Goal: Task Accomplishment & Management: Manage account settings

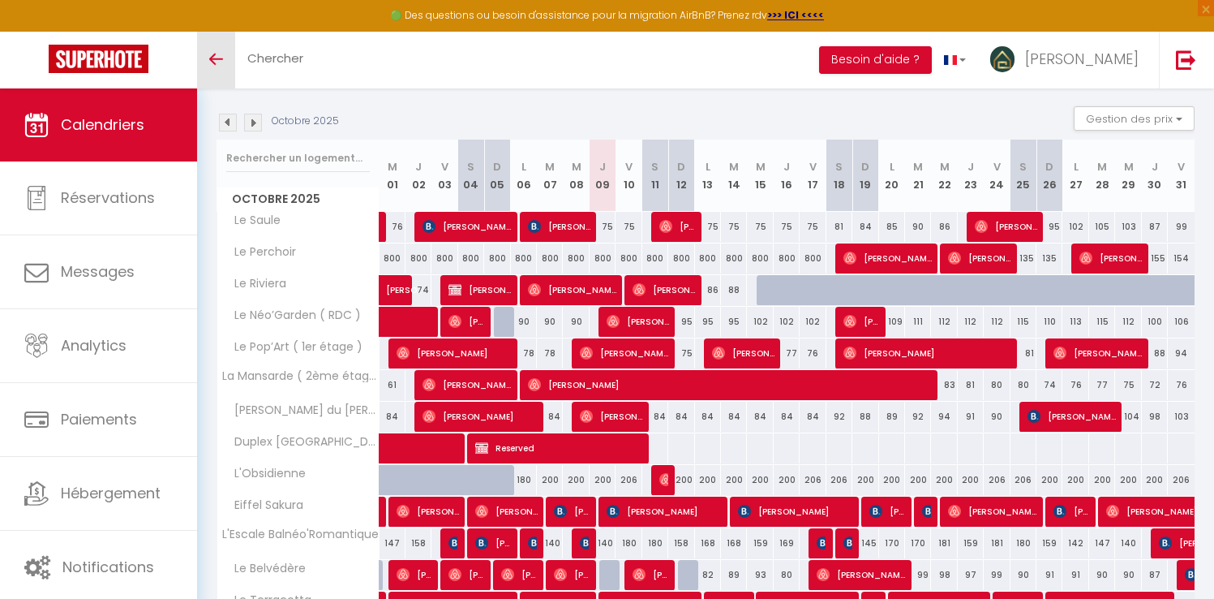
scroll to position [23, 0]
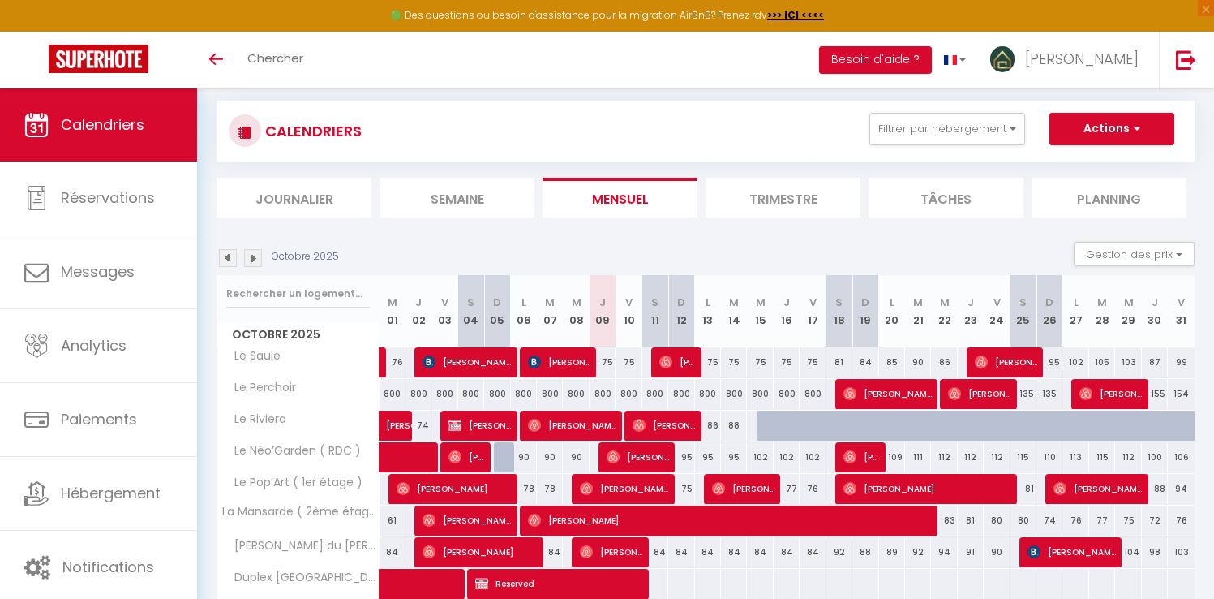
click at [233, 255] on img at bounding box center [228, 258] width 18 height 18
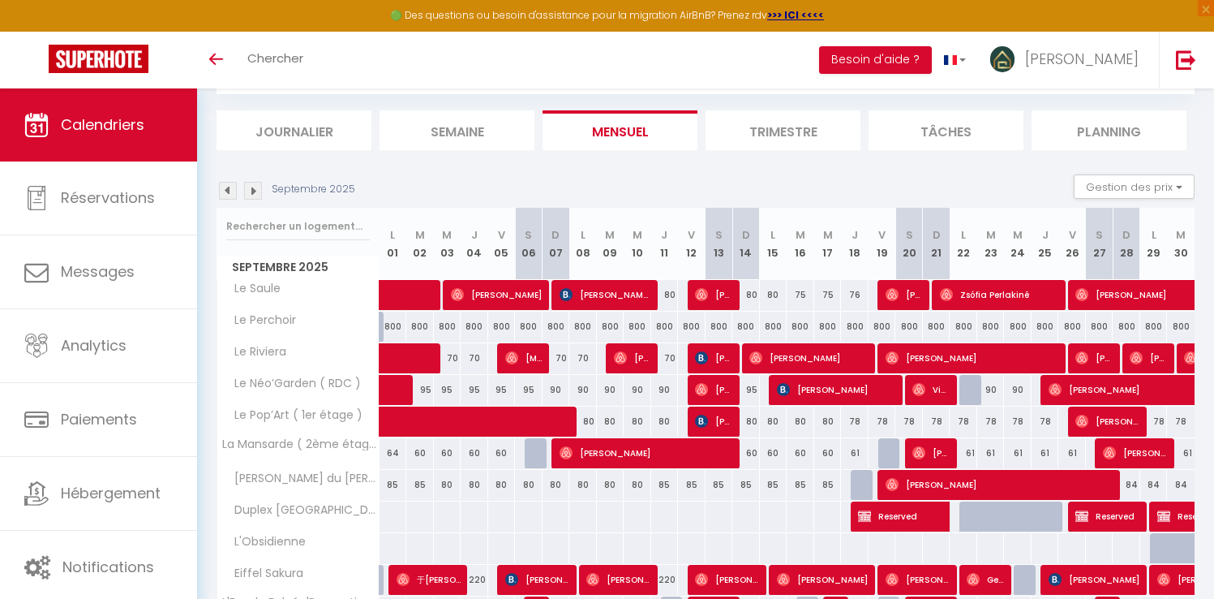
scroll to position [88, 0]
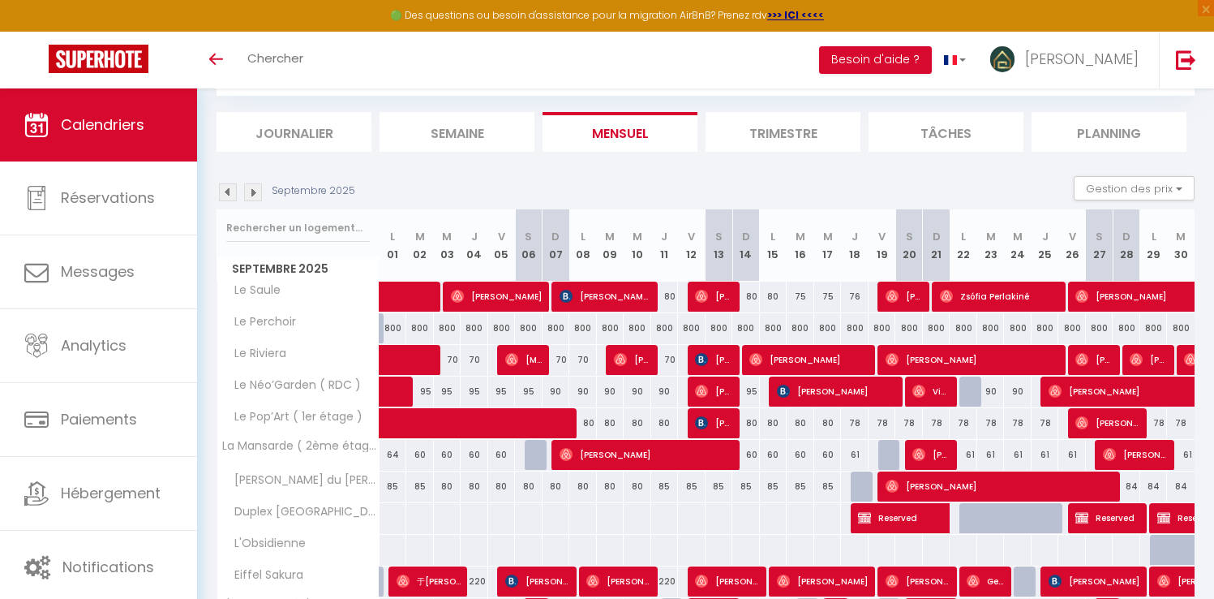
click at [249, 193] on img at bounding box center [253, 192] width 18 height 18
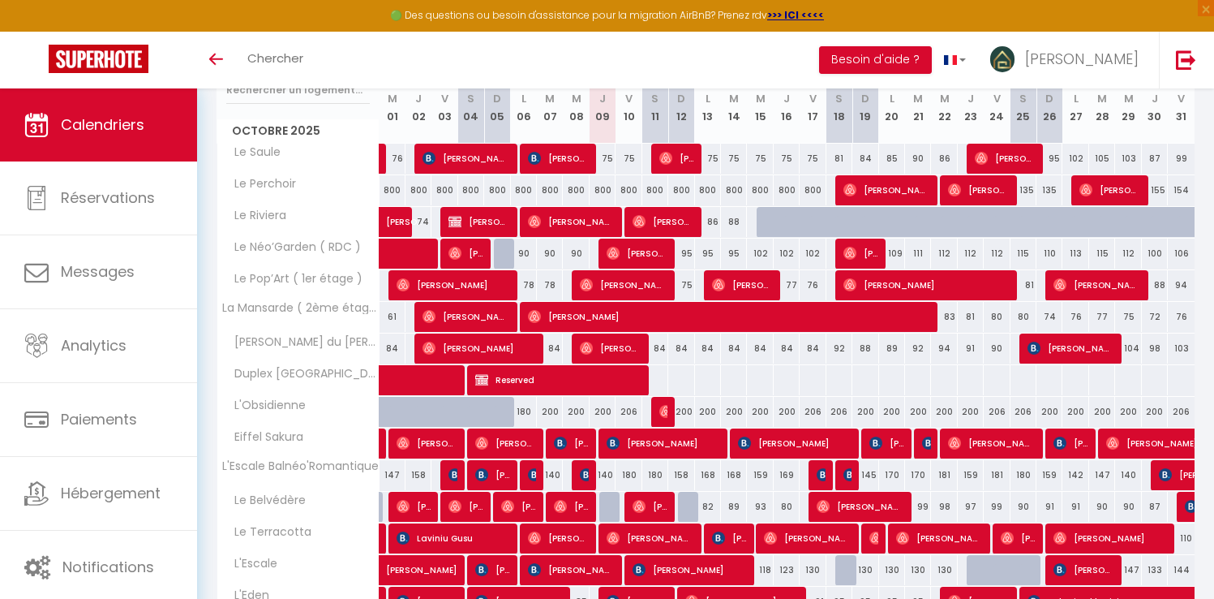
scroll to position [221, 0]
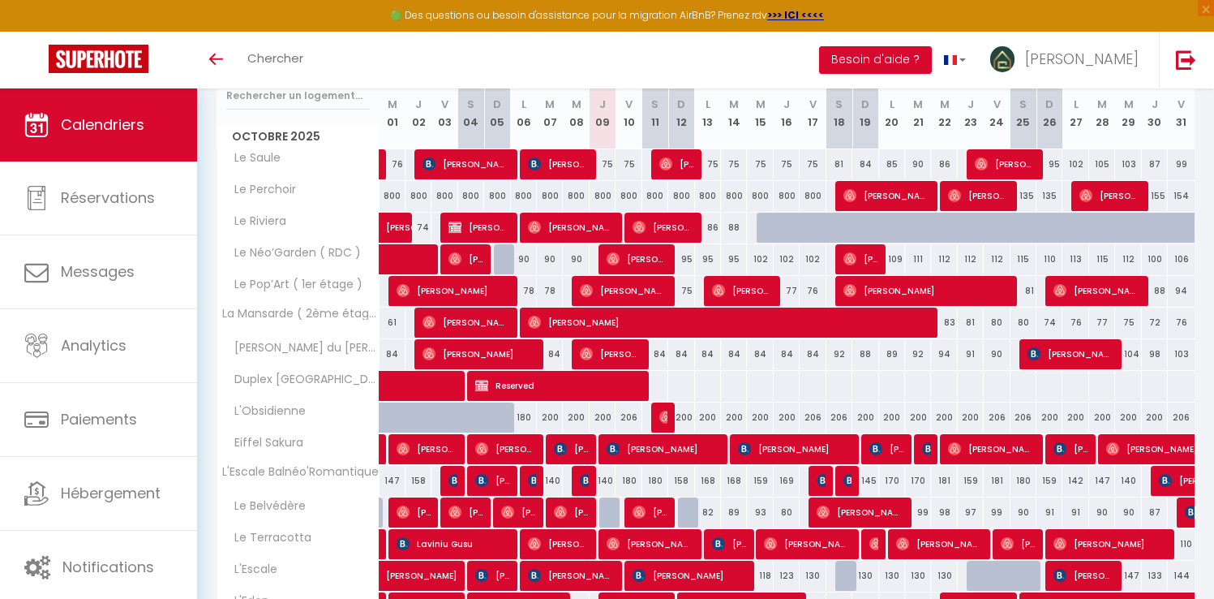
click at [684, 418] on div "200" at bounding box center [681, 417] width 26 height 30
type input "200"
type input "Dim 12 Octobre 2025"
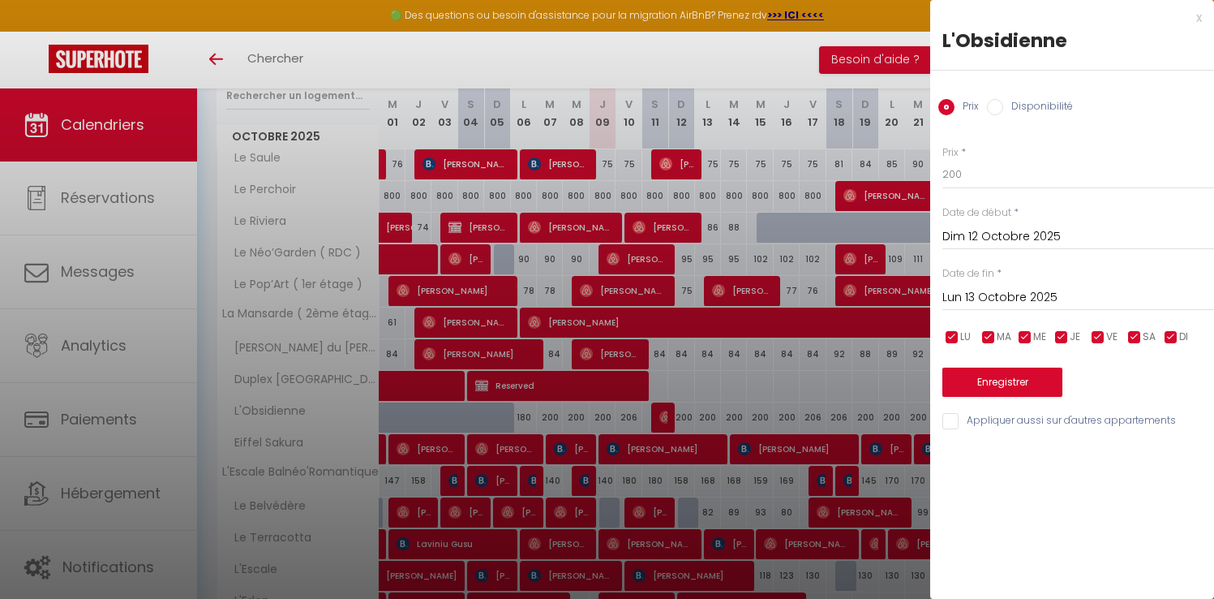
click at [990, 291] on input "Lun 13 Octobre 2025" at bounding box center [1079, 297] width 272 height 21
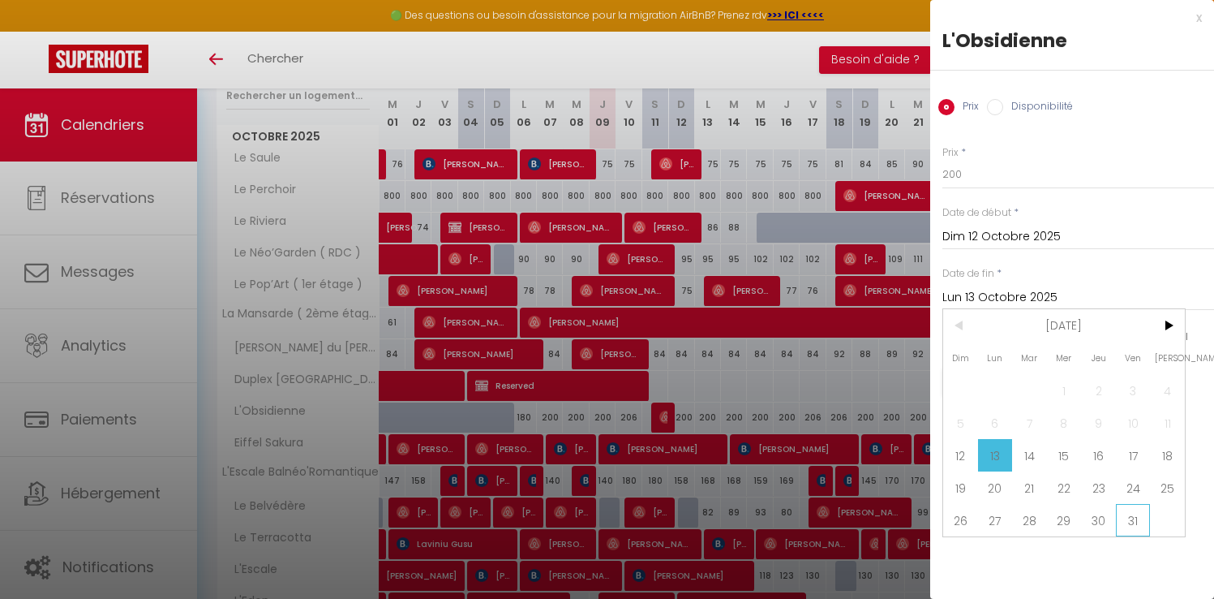
click at [1129, 519] on span "31" at bounding box center [1133, 520] width 35 height 32
type input "Ven 31 Octobre 2025"
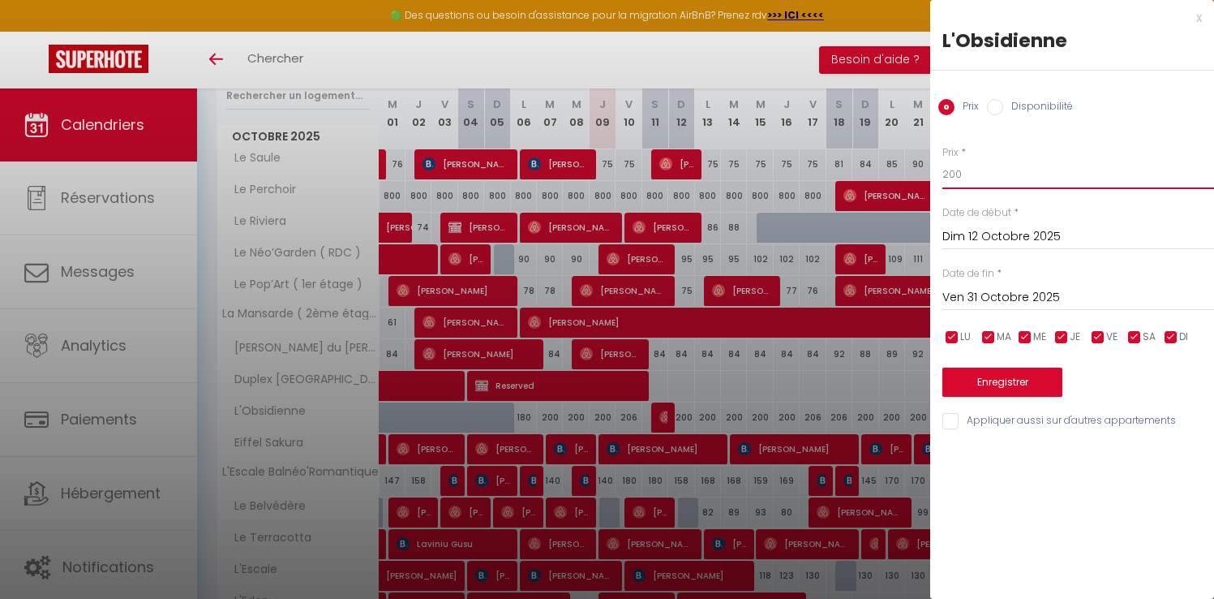
click at [957, 173] on input "200" at bounding box center [1079, 174] width 272 height 29
drag, startPoint x: 965, startPoint y: 170, endPoint x: 942, endPoint y: 171, distance: 22.8
click at [939, 170] on div "Prix * 200 Statut * Disponible Indisponible Date de début * Dim 12 Octobre 2025…" at bounding box center [1072, 278] width 284 height 307
type input "180"
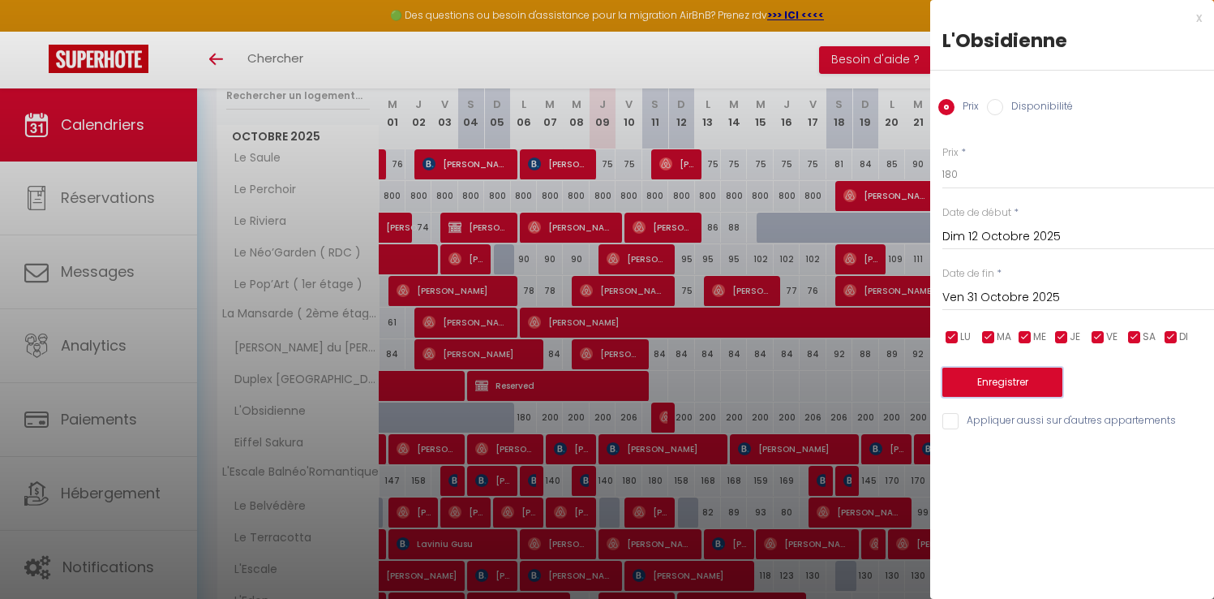
click at [1012, 372] on button "Enregistrer" at bounding box center [1003, 381] width 120 height 29
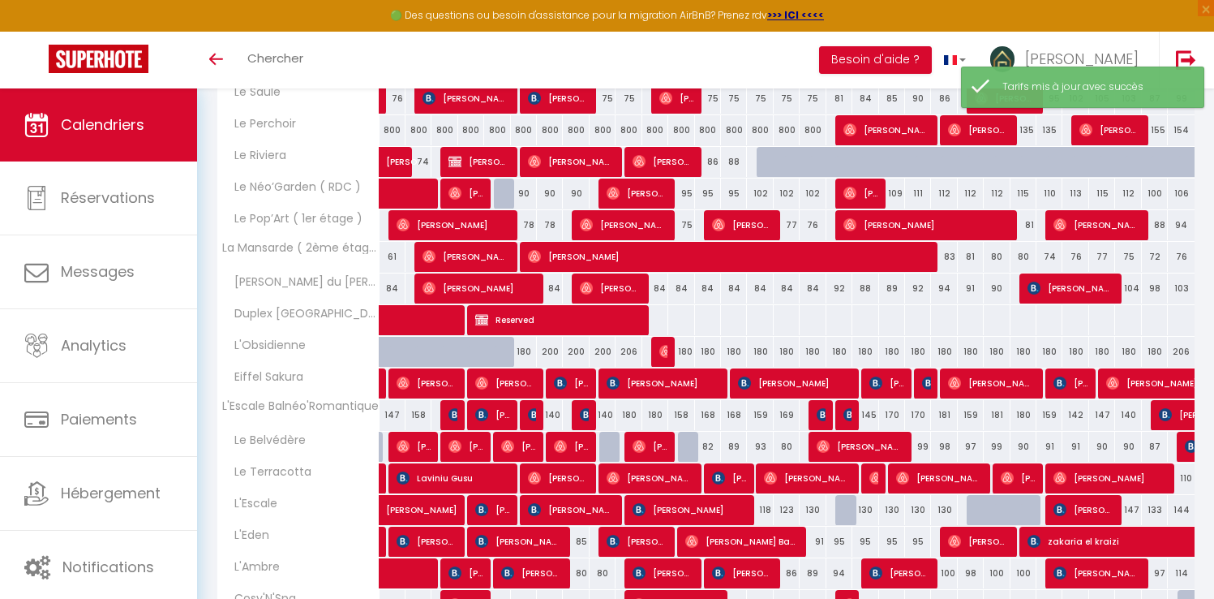
scroll to position [288, 0]
